Goal: Navigation & Orientation: Find specific page/section

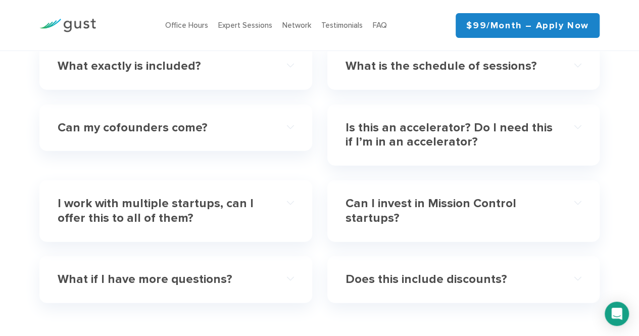
scroll to position [3052, 0]
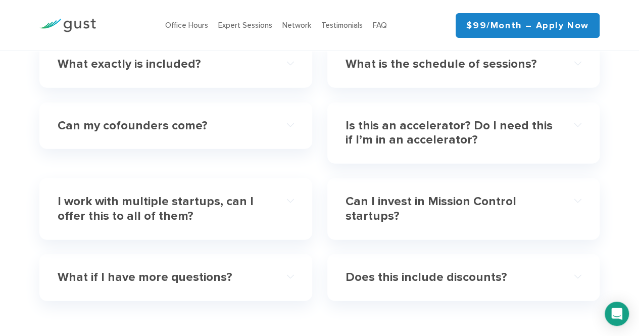
click at [14, 127] on div "Frequently Asked Questions What does it cost? Mission Control is a $99/month su…" at bounding box center [319, 112] width 639 height 407
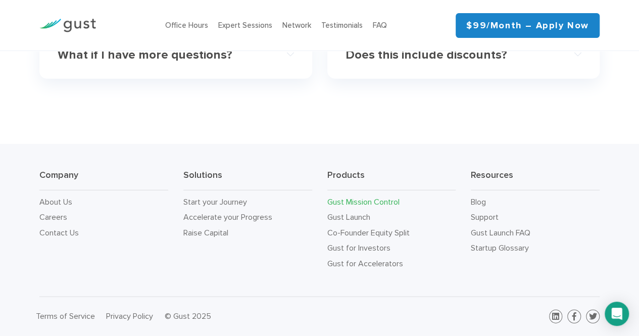
scroll to position [3284, 0]
click at [61, 202] on link "About Us" at bounding box center [55, 202] width 33 height 10
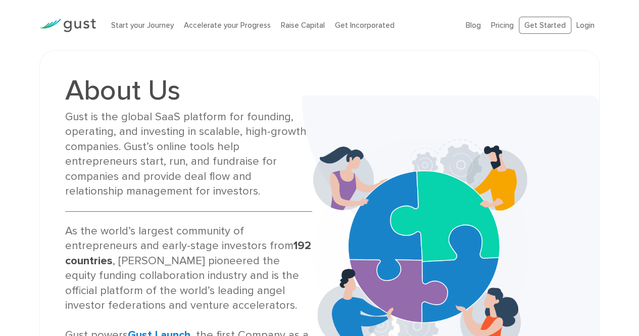
click at [60, 204] on div "About Us Gust is the global SaaS platform for founding, operating, and investin…" at bounding box center [189, 246] width 262 height 341
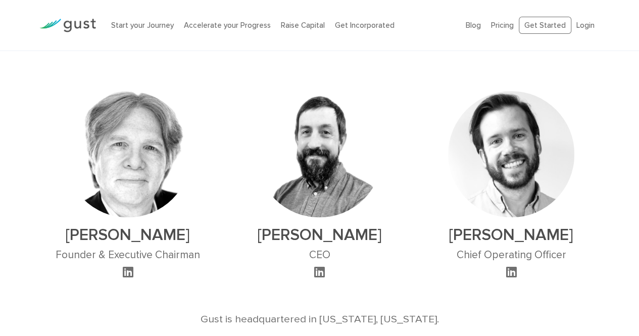
scroll to position [566, 0]
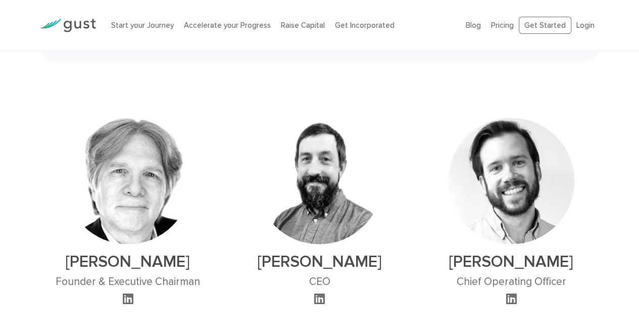
click at [127, 296] on icon at bounding box center [128, 299] width 11 height 12
